Goal: Information Seeking & Learning: Learn about a topic

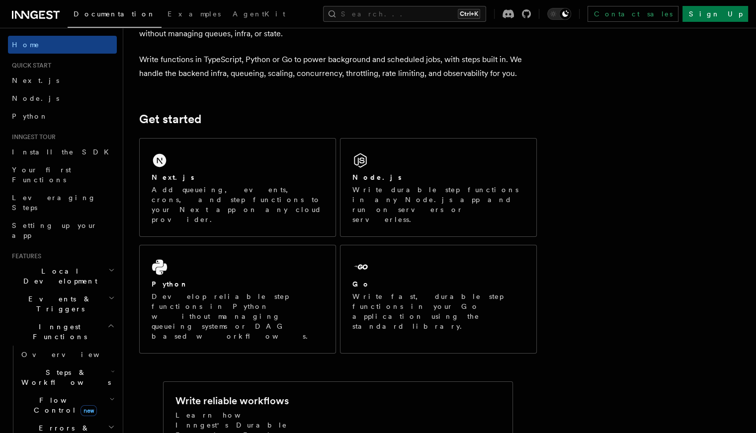
scroll to position [69, 0]
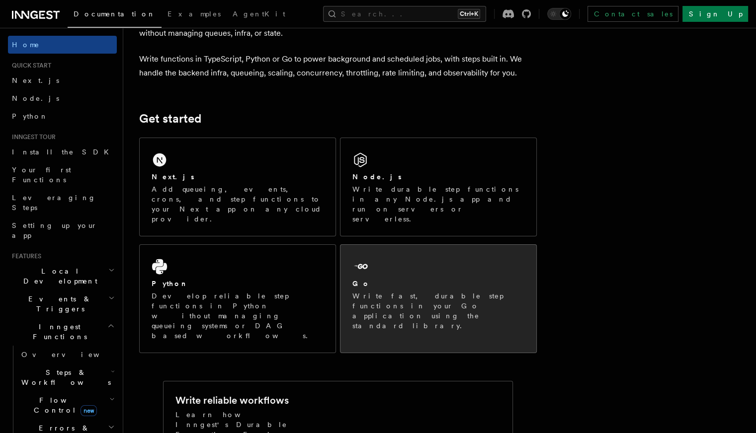
click at [457, 291] on p "Write fast, durable step functions in your Go application using the standard li…" at bounding box center [438, 311] width 172 height 40
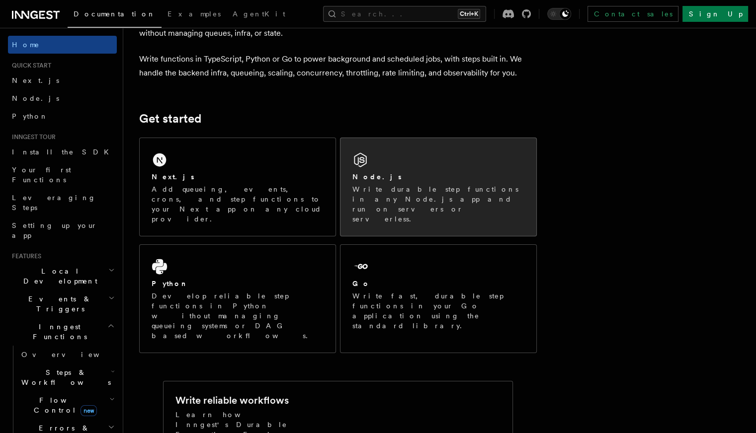
scroll to position [0, 0]
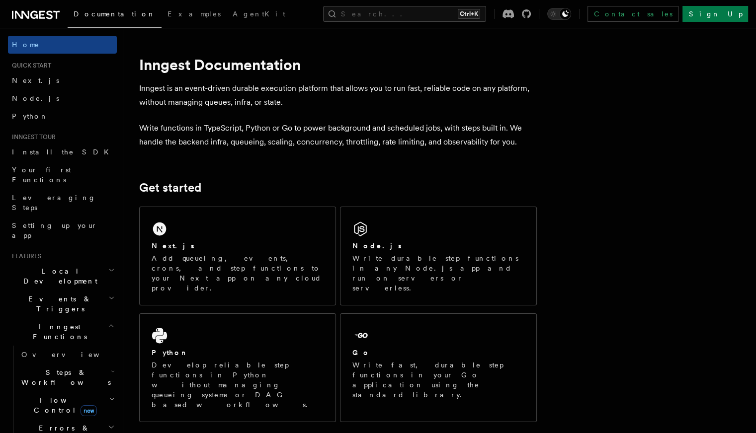
click at [242, 90] on p "Inngest is an event-driven durable execution platform that allows you to run fa…" at bounding box center [337, 95] width 397 height 28
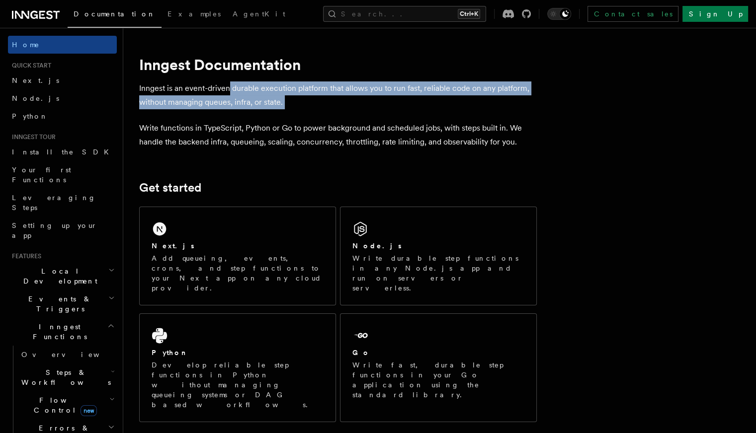
drag, startPoint x: 242, startPoint y: 90, endPoint x: 322, endPoint y: 98, distance: 80.3
click at [322, 98] on p "Inngest is an event-driven durable execution platform that allows you to run fa…" at bounding box center [337, 95] width 397 height 28
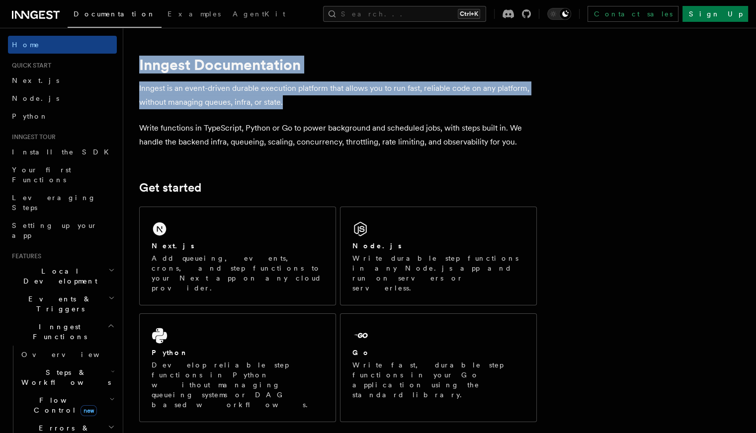
drag, startPoint x: 301, startPoint y: 103, endPoint x: 151, endPoint y: 71, distance: 153.0
click at [151, 71] on h1 "Inngest Documentation" at bounding box center [337, 65] width 397 height 18
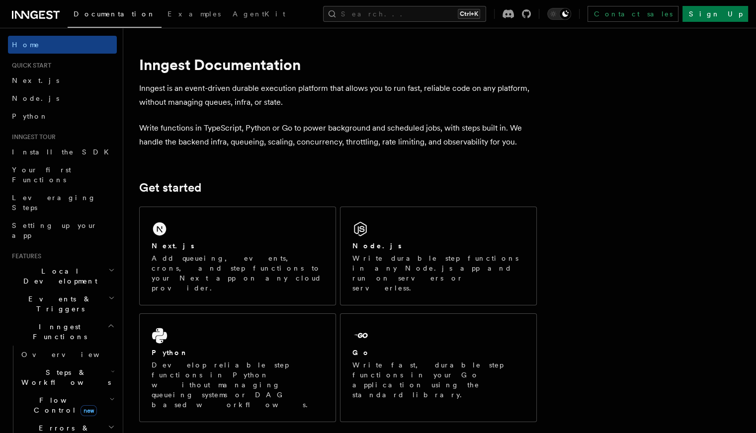
click at [151, 71] on h1 "Inngest Documentation" at bounding box center [337, 65] width 397 height 18
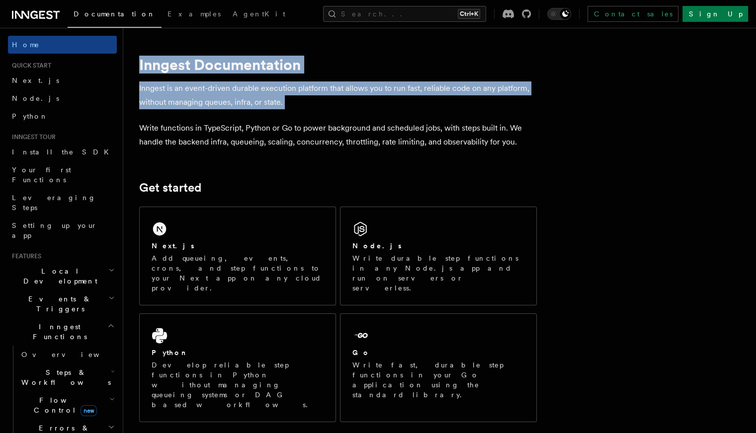
drag, startPoint x: 151, startPoint y: 71, endPoint x: 295, endPoint y: 104, distance: 147.4
click at [295, 104] on p "Inngest is an event-driven durable execution platform that allows you to run fa…" at bounding box center [337, 95] width 397 height 28
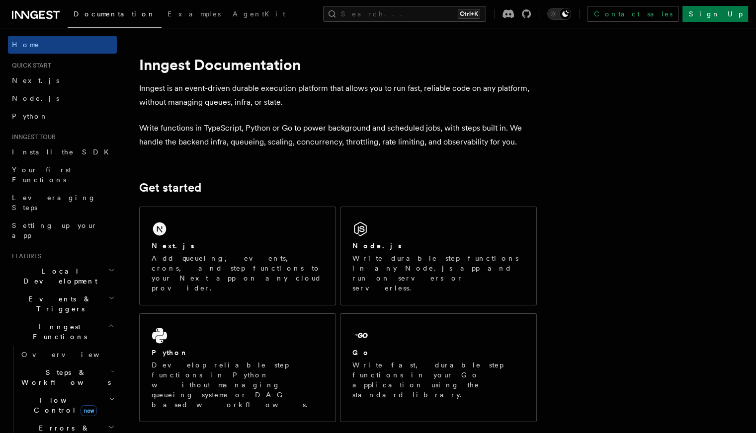
click at [295, 104] on p "Inngest is an event-driven durable execution platform that allows you to run fa…" at bounding box center [337, 95] width 397 height 28
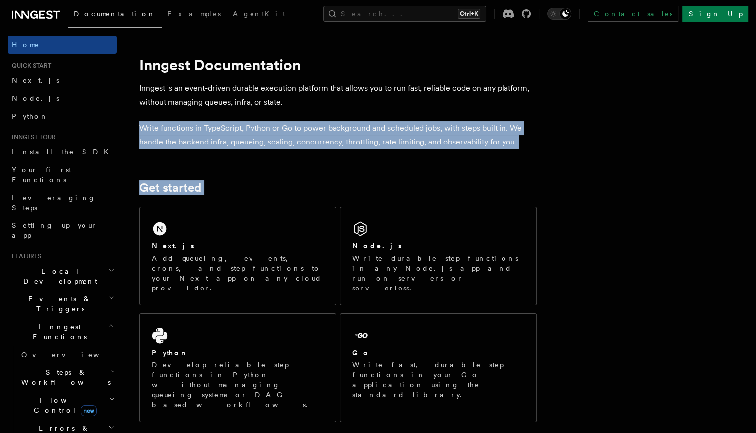
drag, startPoint x: 295, startPoint y: 104, endPoint x: 383, endPoint y: 157, distance: 103.8
click at [395, 146] on p "Write functions in TypeScript, Python or Go to power background and scheduled j…" at bounding box center [337, 135] width 397 height 28
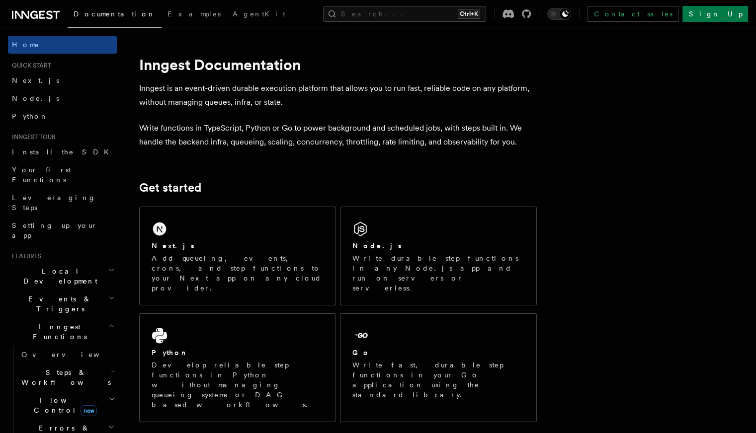
click at [395, 146] on p "Write functions in TypeScript, Python or Go to power background and scheduled j…" at bounding box center [337, 135] width 397 height 28
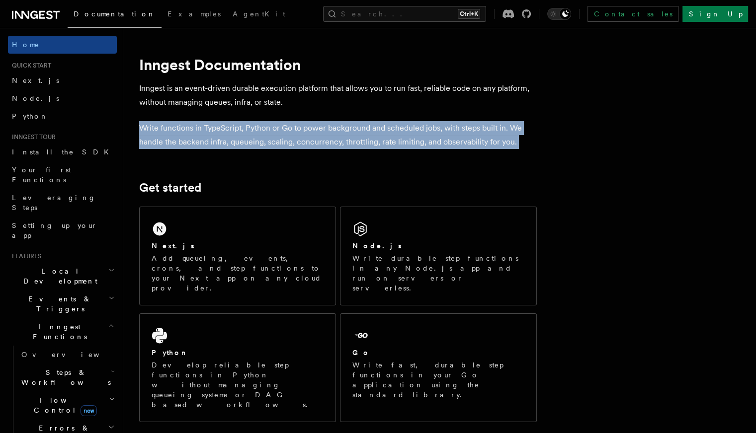
click at [395, 146] on p "Write functions in TypeScript, Python or Go to power background and scheduled j…" at bounding box center [337, 135] width 397 height 28
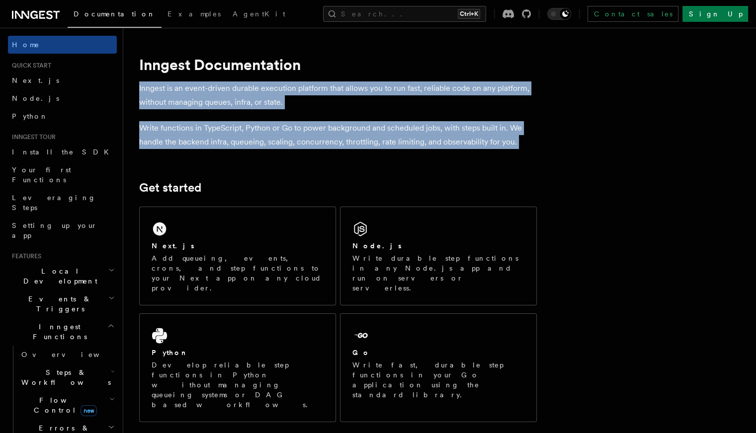
drag, startPoint x: 395, startPoint y: 146, endPoint x: 416, endPoint y: 99, distance: 50.9
click at [416, 99] on p "Inngest is an event-driven durable execution platform that allows you to run fa…" at bounding box center [337, 95] width 397 height 28
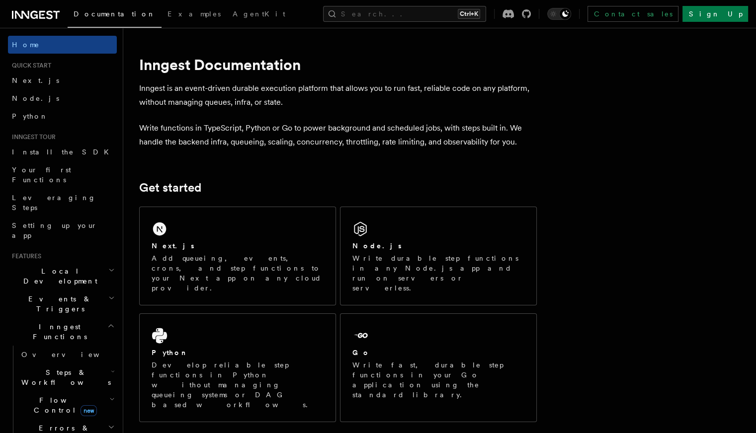
click at [416, 99] on p "Inngest is an event-driven durable execution platform that allows you to run fa…" at bounding box center [337, 95] width 397 height 28
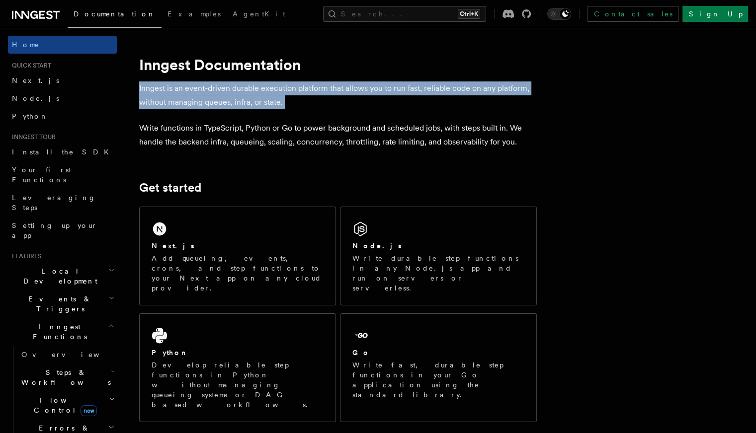
click at [416, 99] on p "Inngest is an event-driven durable execution platform that allows you to run fa…" at bounding box center [337, 95] width 397 height 28
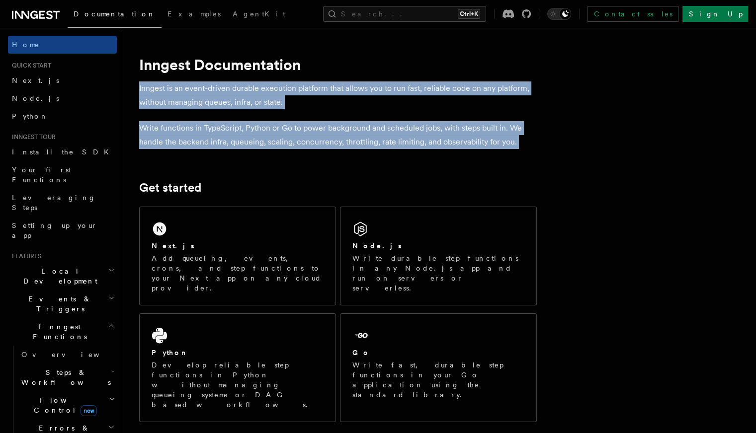
drag, startPoint x: 416, startPoint y: 99, endPoint x: 411, endPoint y: 128, distance: 29.2
click at [411, 128] on p "Write functions in TypeScript, Python or Go to power background and scheduled j…" at bounding box center [337, 135] width 397 height 28
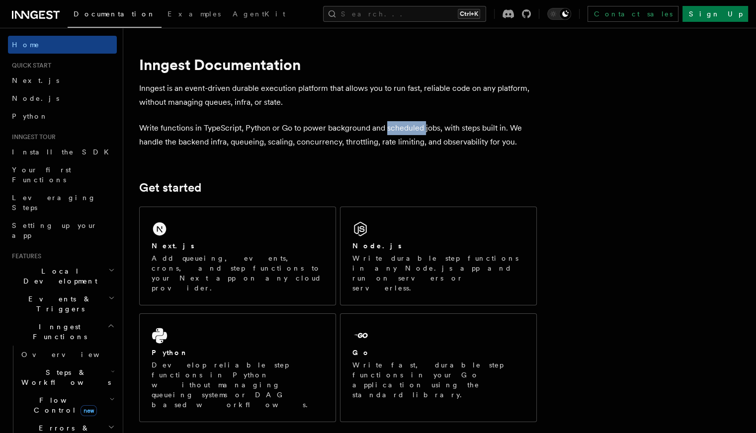
click at [411, 128] on p "Write functions in TypeScript, Python or Go to power background and scheduled j…" at bounding box center [337, 135] width 397 height 28
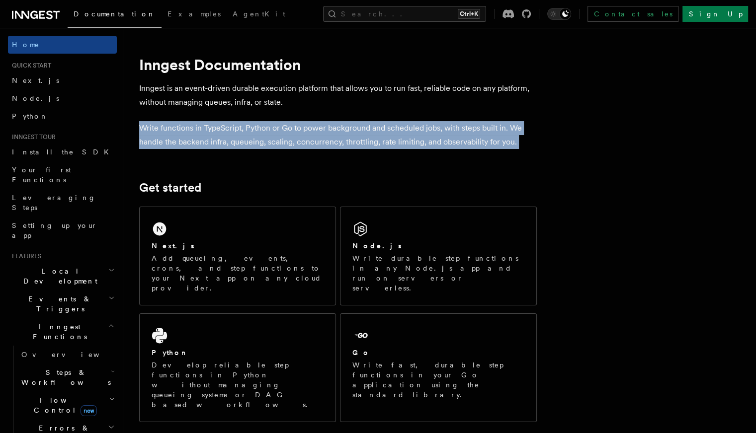
click at [411, 128] on p "Write functions in TypeScript, Python or Go to power background and scheduled j…" at bounding box center [337, 135] width 397 height 28
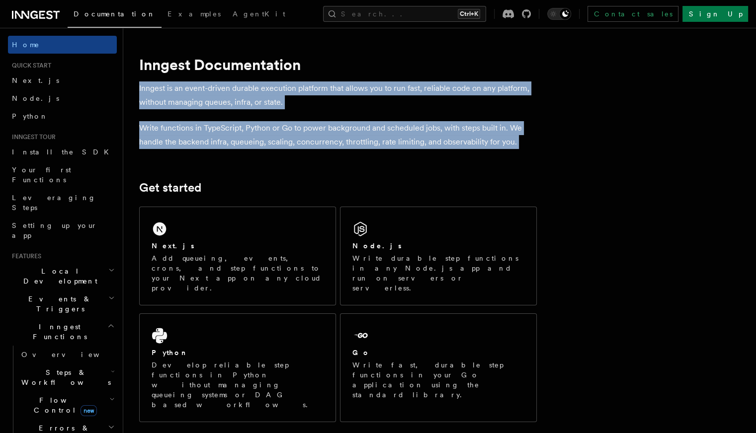
drag, startPoint x: 411, startPoint y: 128, endPoint x: 415, endPoint y: 98, distance: 30.1
click at [415, 98] on p "Inngest is an event-driven durable execution platform that allows you to run fa…" at bounding box center [337, 95] width 397 height 28
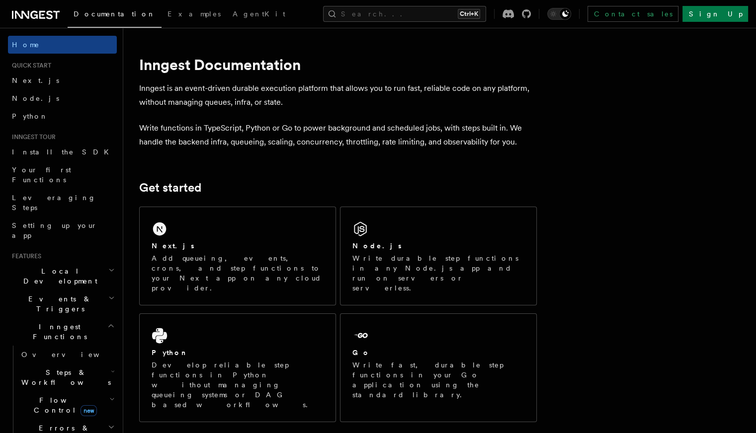
click at [363, 84] on p "Inngest is an event-driven durable execution platform that allows you to run fa…" at bounding box center [337, 95] width 397 height 28
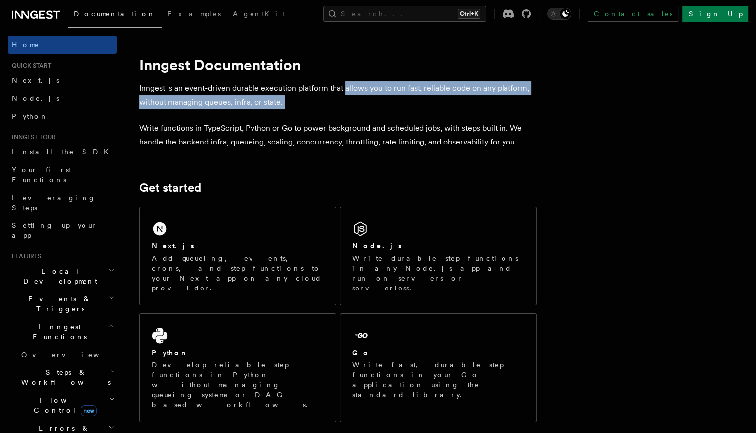
drag, startPoint x: 363, startPoint y: 84, endPoint x: 305, endPoint y: 105, distance: 61.3
click at [305, 105] on p "Inngest is an event-driven durable execution platform that allows you to run fa…" at bounding box center [337, 95] width 397 height 28
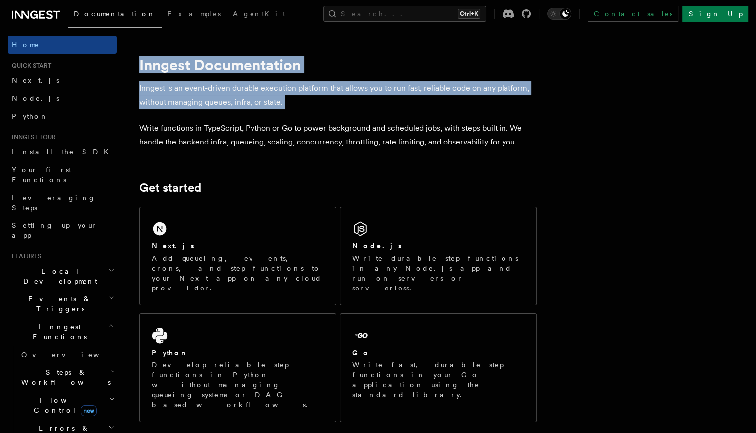
drag, startPoint x: 305, startPoint y: 105, endPoint x: 164, endPoint y: 67, distance: 145.6
click at [169, 83] on p "Inngest is an event-driven durable execution platform that allows you to run fa…" at bounding box center [337, 95] width 397 height 28
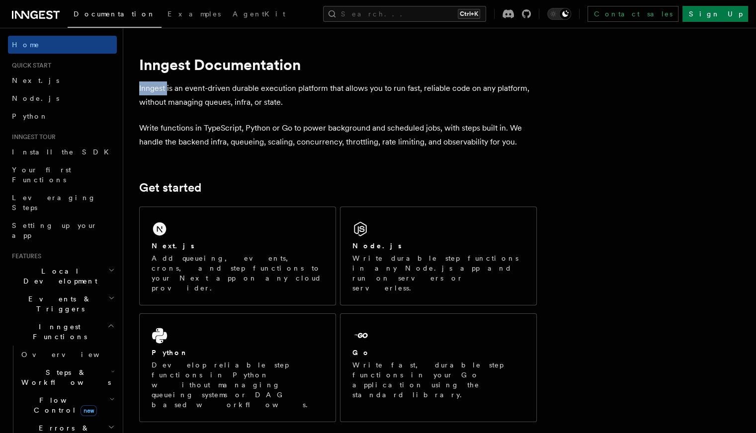
click at [169, 83] on p "Inngest is an event-driven durable execution platform that allows you to run fa…" at bounding box center [337, 95] width 397 height 28
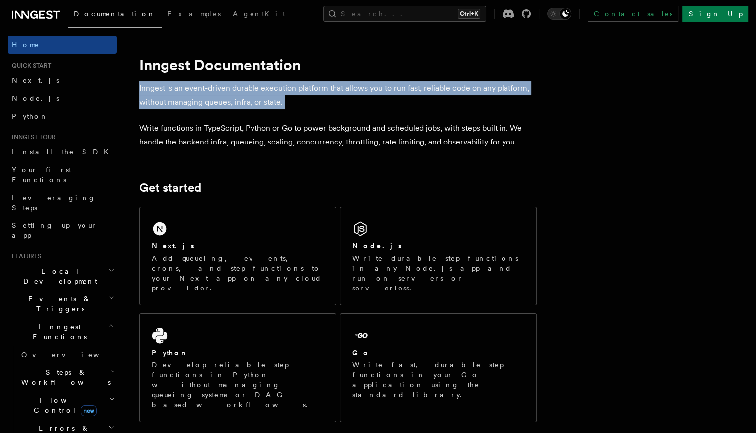
drag, startPoint x: 169, startPoint y: 83, endPoint x: 192, endPoint y: 86, distance: 23.0
click at [192, 86] on p "Inngest is an event-driven durable execution platform that allows you to run fa…" at bounding box center [337, 95] width 397 height 28
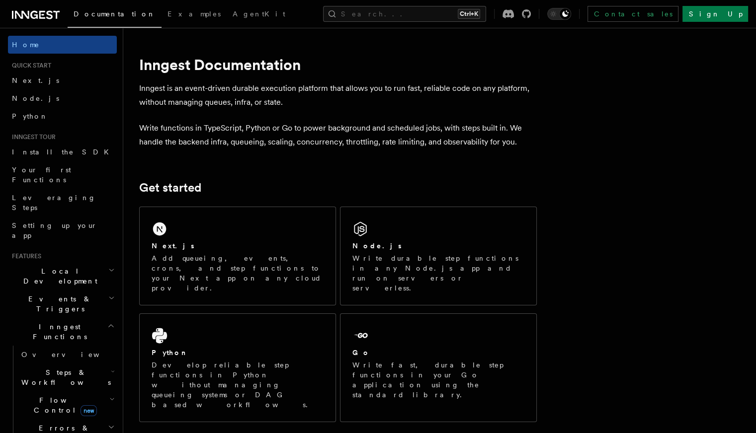
click at [195, 86] on p "Inngest is an event-driven durable execution platform that allows you to run fa…" at bounding box center [337, 95] width 397 height 28
drag, startPoint x: 195, startPoint y: 86, endPoint x: 297, endPoint y: 90, distance: 101.9
click at [297, 90] on p "Inngest is an event-driven durable execution platform that allows you to run fa…" at bounding box center [337, 95] width 397 height 28
click at [310, 100] on p "Inngest is an event-driven durable execution platform that allows you to run fa…" at bounding box center [337, 95] width 397 height 28
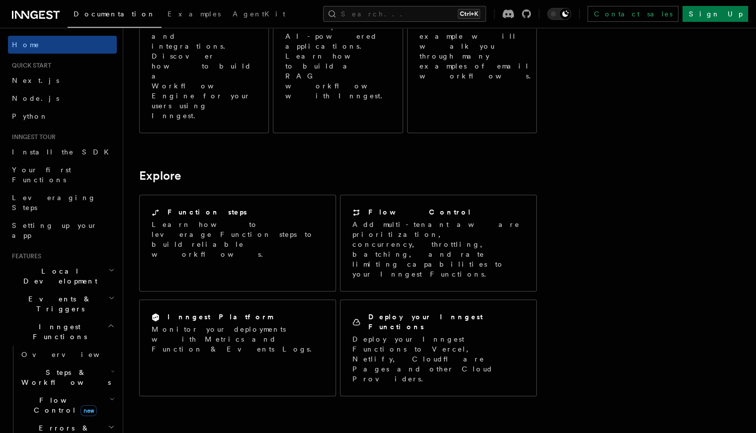
scroll to position [668, 0]
drag, startPoint x: 407, startPoint y: 266, endPoint x: 185, endPoint y: 169, distance: 242.4
click at [185, 169] on article "Inngest Documentation Inngest is an event-driven durable execution platform tha…" at bounding box center [391, 117] width 505 height 1482
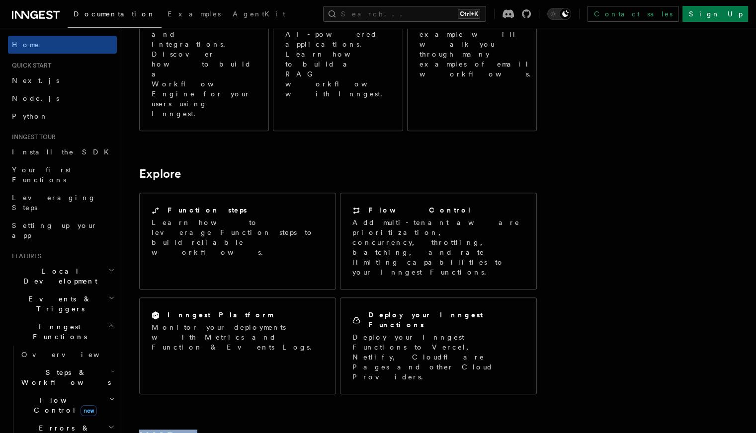
drag, startPoint x: 185, startPoint y: 169, endPoint x: 383, endPoint y: 288, distance: 231.0
click at [383, 288] on article "Inngest Documentation Inngest is an event-driven durable execution platform tha…" at bounding box center [391, 117] width 505 height 1482
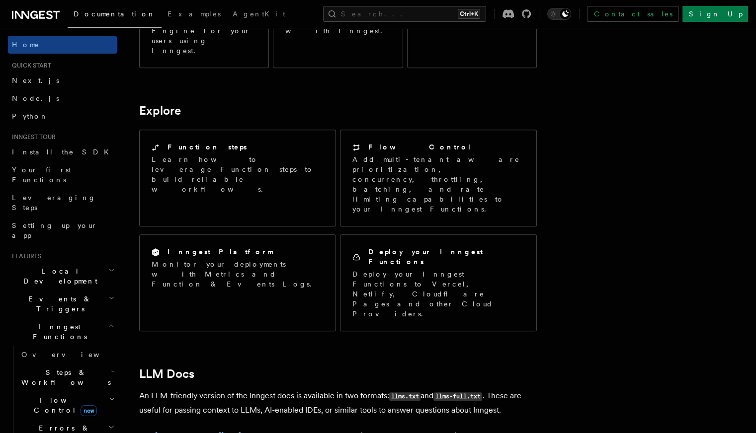
scroll to position [712, 0]
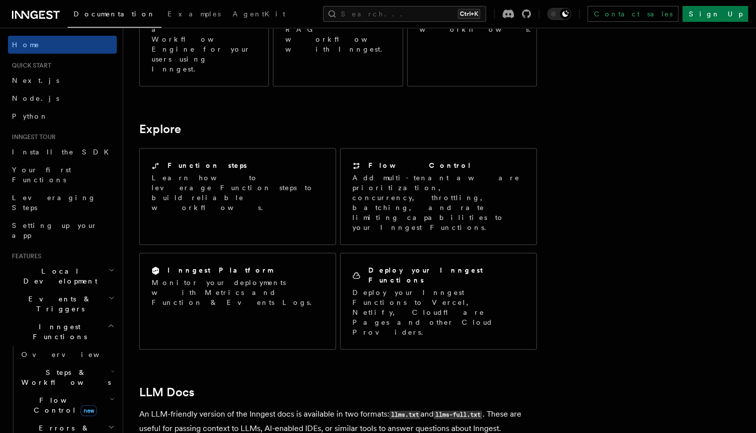
drag, startPoint x: 278, startPoint y: 190, endPoint x: 316, endPoint y: 203, distance: 40.7
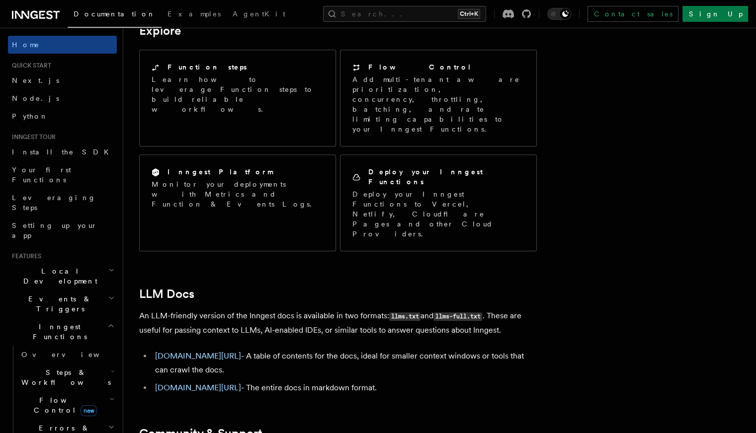
scroll to position [809, 0]
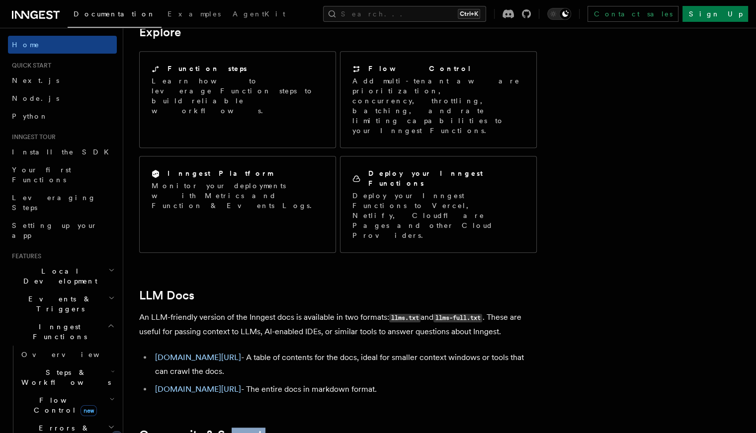
drag, startPoint x: 303, startPoint y: 262, endPoint x: 241, endPoint y: 169, distance: 111.0
click at [241, 428] on link "Community & Support" at bounding box center [200, 435] width 123 height 14
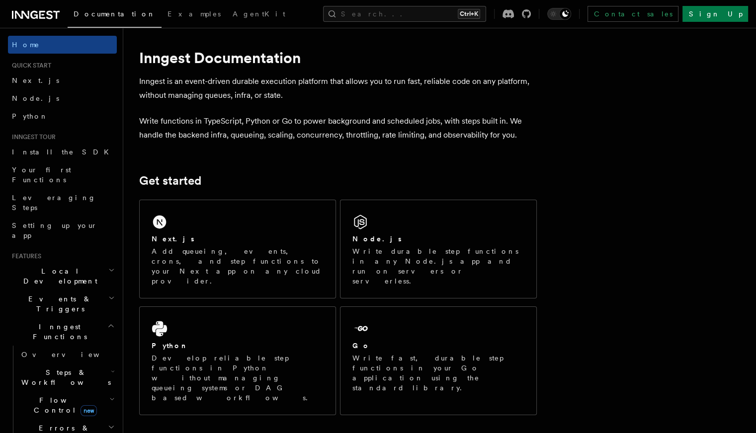
scroll to position [0, 0]
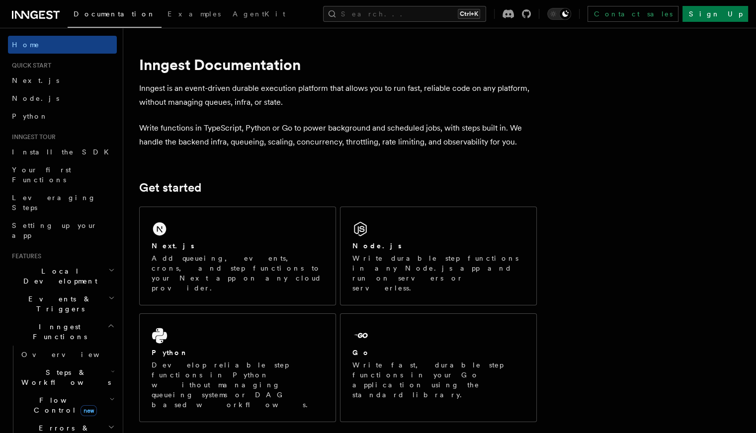
click at [342, 125] on p "Write functions in TypeScript, Python or Go to power background and scheduled j…" at bounding box center [337, 135] width 397 height 28
drag, startPoint x: 342, startPoint y: 125, endPoint x: 295, endPoint y: 125, distance: 47.2
click at [295, 125] on p "Write functions in TypeScript, Python or Go to power background and scheduled j…" at bounding box center [337, 135] width 397 height 28
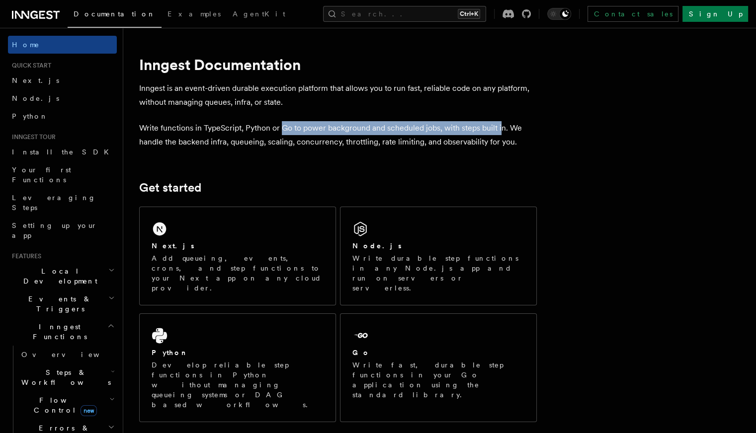
drag, startPoint x: 295, startPoint y: 125, endPoint x: 519, endPoint y: 134, distance: 224.2
click at [519, 134] on p "Write functions in TypeScript, Python or Go to power background and scheduled j…" at bounding box center [337, 135] width 397 height 28
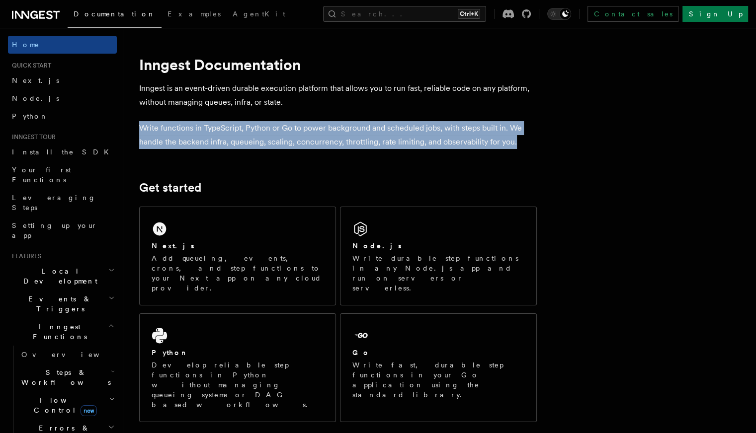
drag, startPoint x: 530, startPoint y: 139, endPoint x: 461, endPoint y: 108, distance: 75.2
click at [461, 108] on p "Inngest is an event-driven durable execution platform that allows you to run fa…" at bounding box center [337, 95] width 397 height 28
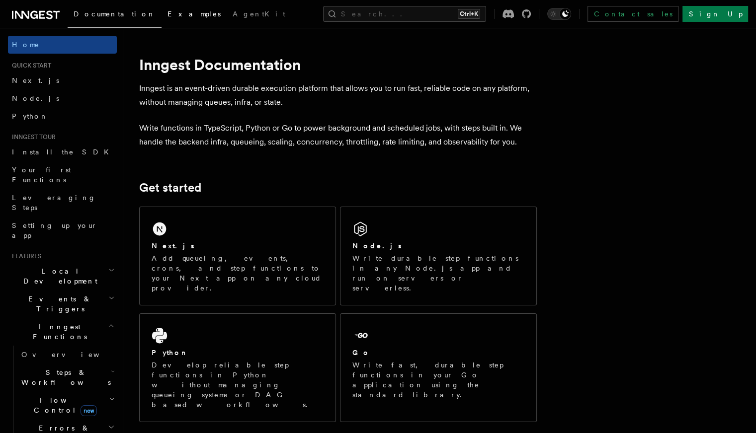
click at [167, 11] on span "Examples" at bounding box center [193, 14] width 53 height 8
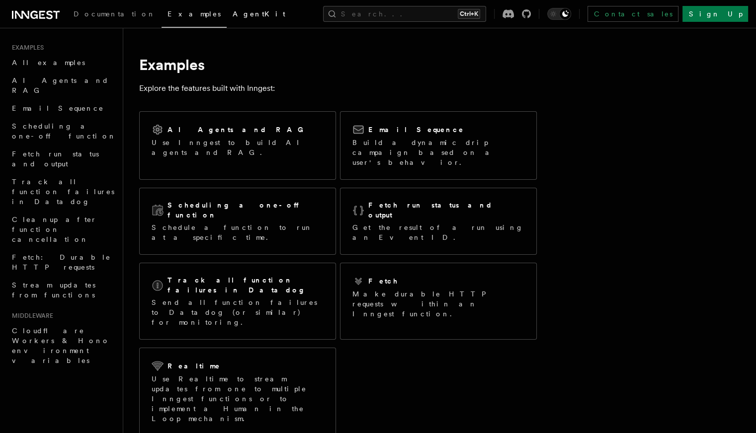
click at [232, 14] on span "AgentKit" at bounding box center [258, 14] width 53 height 8
